Goal: Find specific page/section: Find specific page/section

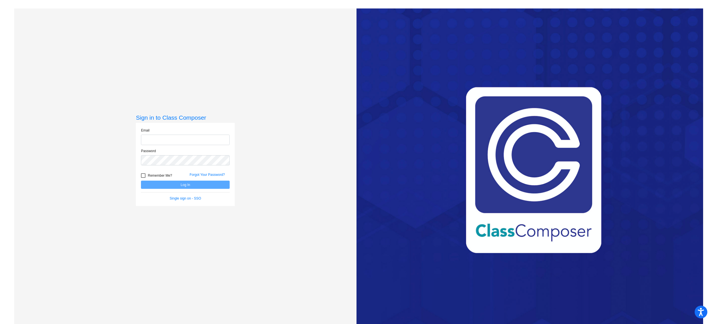
type input "[EMAIL_ADDRESS][DOMAIN_NAME]"
click at [176, 186] on button "Log In" at bounding box center [185, 185] width 89 height 8
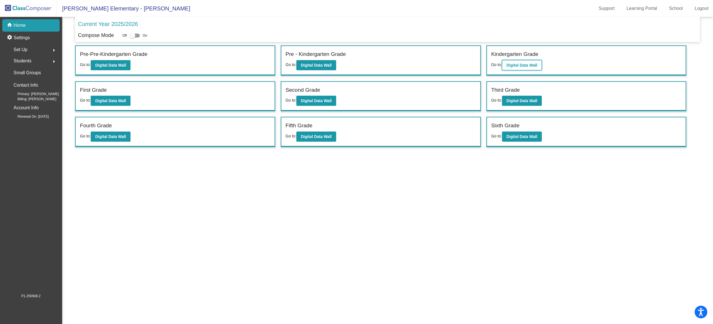
click at [519, 66] on b "Digital Data Wall" at bounding box center [522, 65] width 31 height 5
